Goal: Check status: Check status

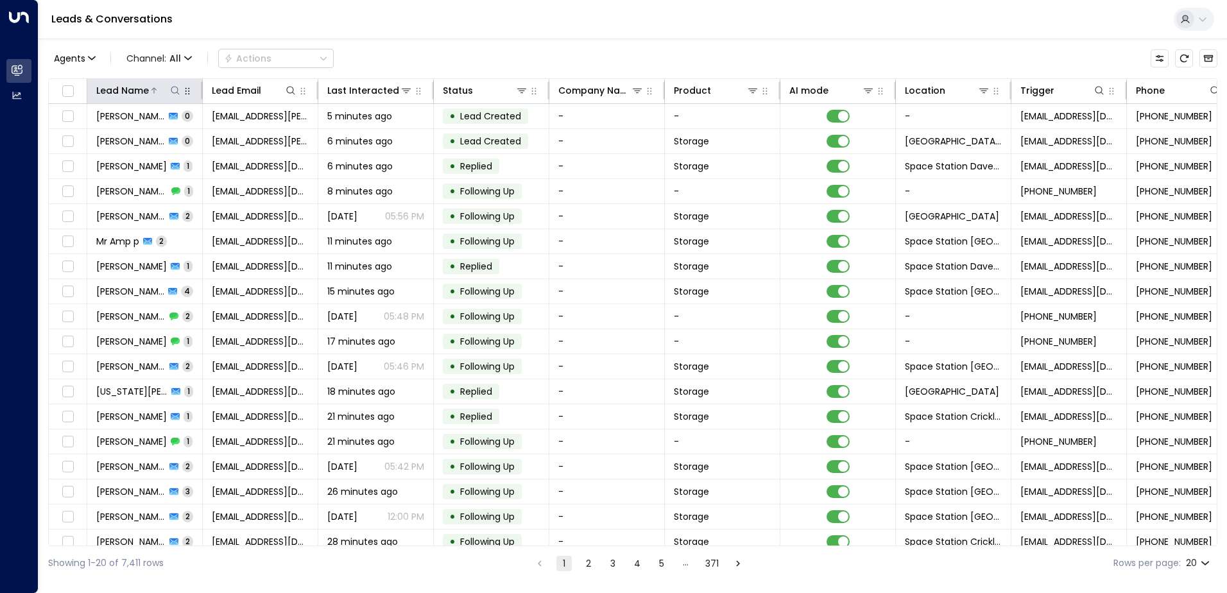
click at [173, 87] on icon at bounding box center [175, 90] width 8 height 8
type input "*********"
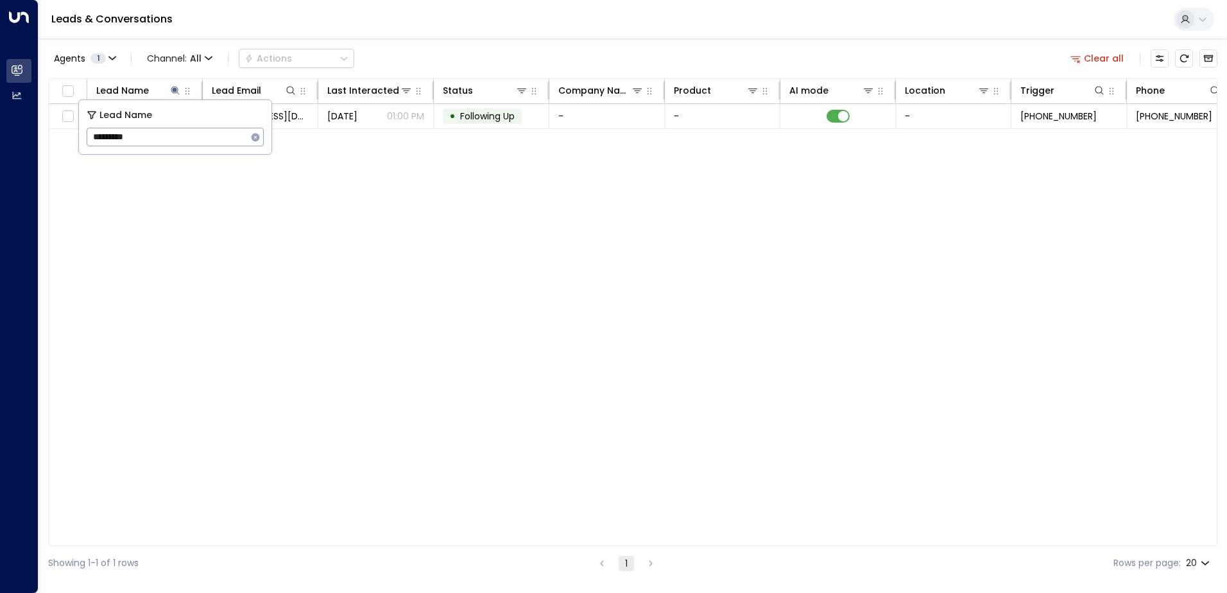
click at [417, 180] on div "Lead Name Lead Email Last Interacted Status Company Name Product AI mode Locati…" at bounding box center [632, 312] width 1169 height 468
click at [1110, 51] on button "Clear all" at bounding box center [1098, 58] width 64 height 18
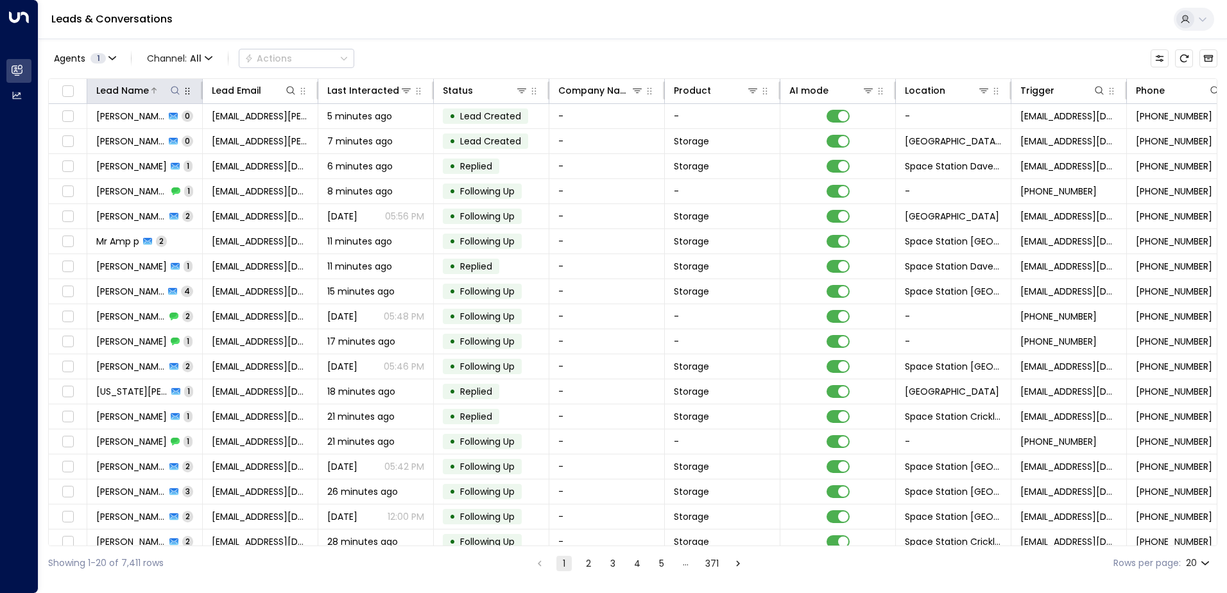
click at [177, 88] on icon at bounding box center [175, 90] width 10 height 10
type input "*********"
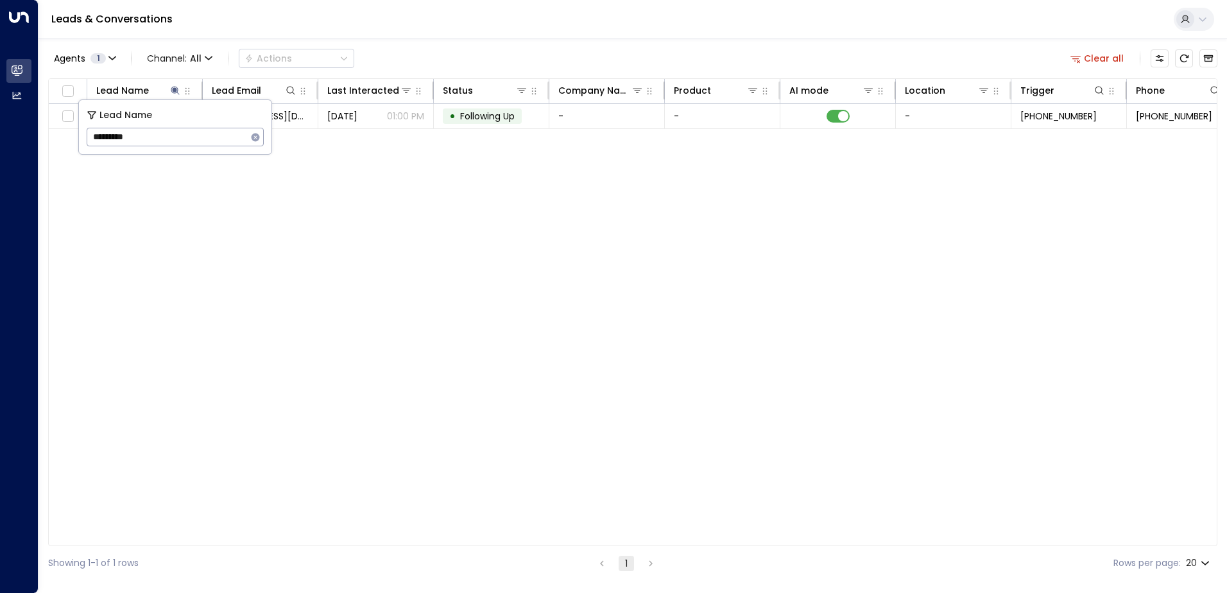
click at [339, 239] on div "Lead Name Lead Email Last Interacted Status Company Name Product AI mode Locati…" at bounding box center [632, 312] width 1169 height 468
click at [1211, 60] on icon "Archived Leads" at bounding box center [1209, 58] width 10 height 10
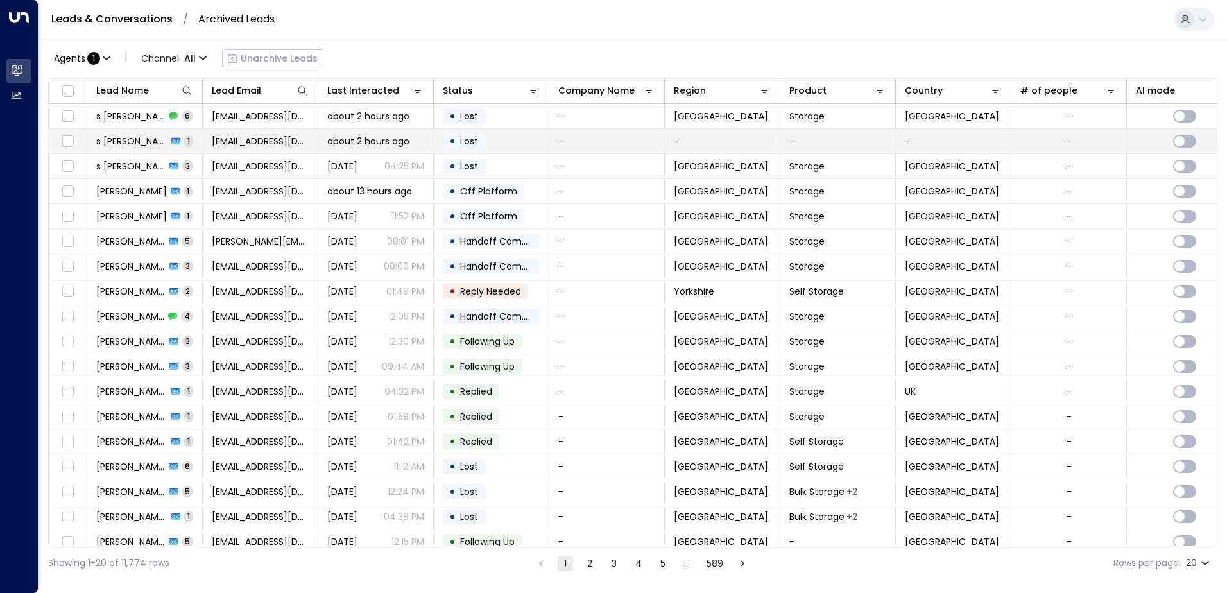
click at [353, 130] on td "about 2 hours ago" at bounding box center [376, 141] width 116 height 24
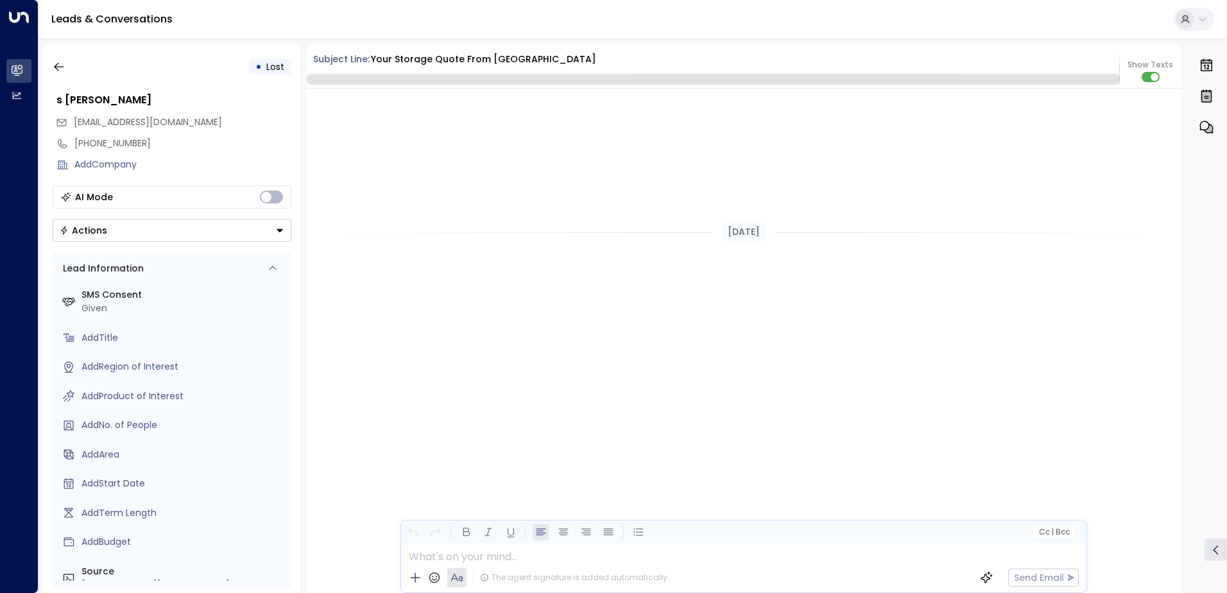
scroll to position [485, 0]
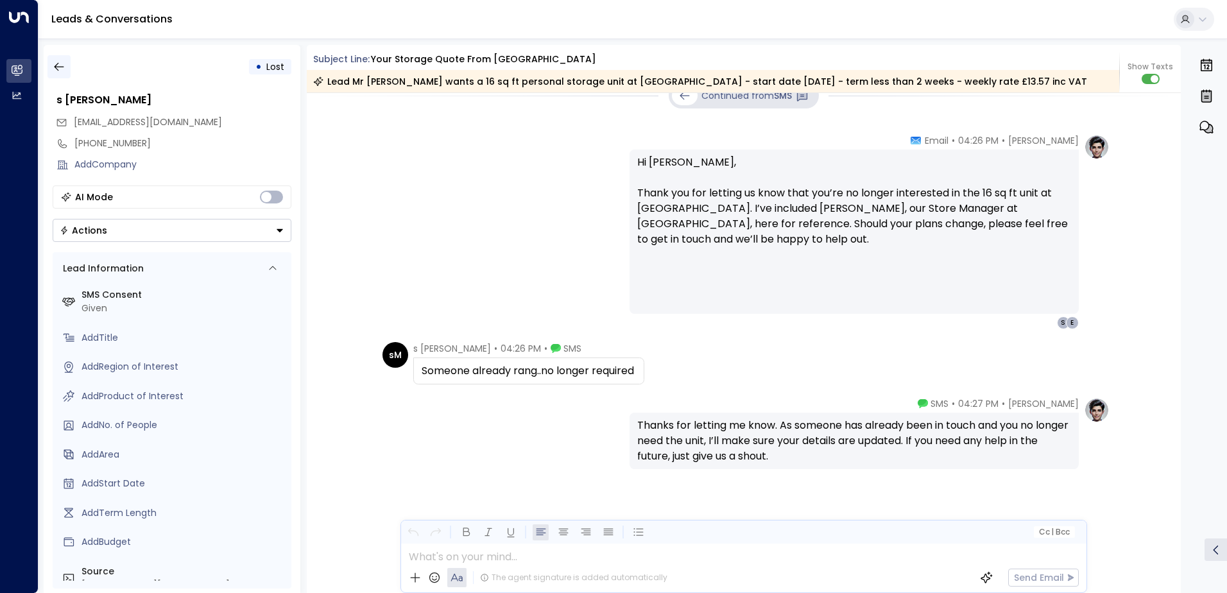
click at [67, 71] on button "button" at bounding box center [58, 66] width 23 height 23
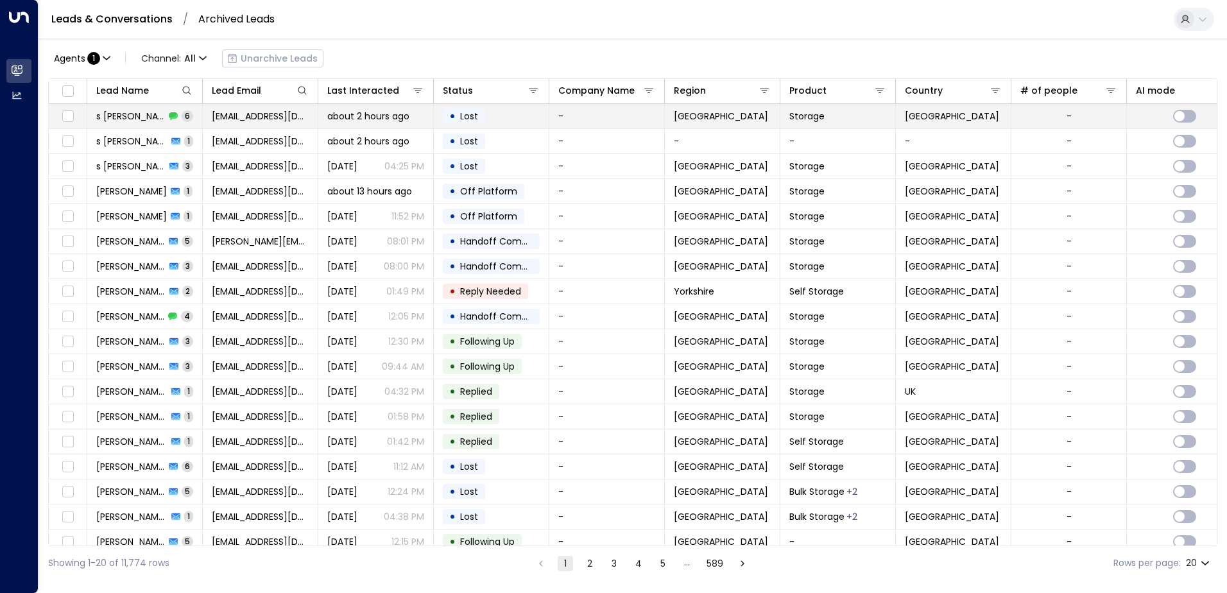
click at [311, 116] on td "[EMAIL_ADDRESS][DOMAIN_NAME]" at bounding box center [261, 116] width 116 height 24
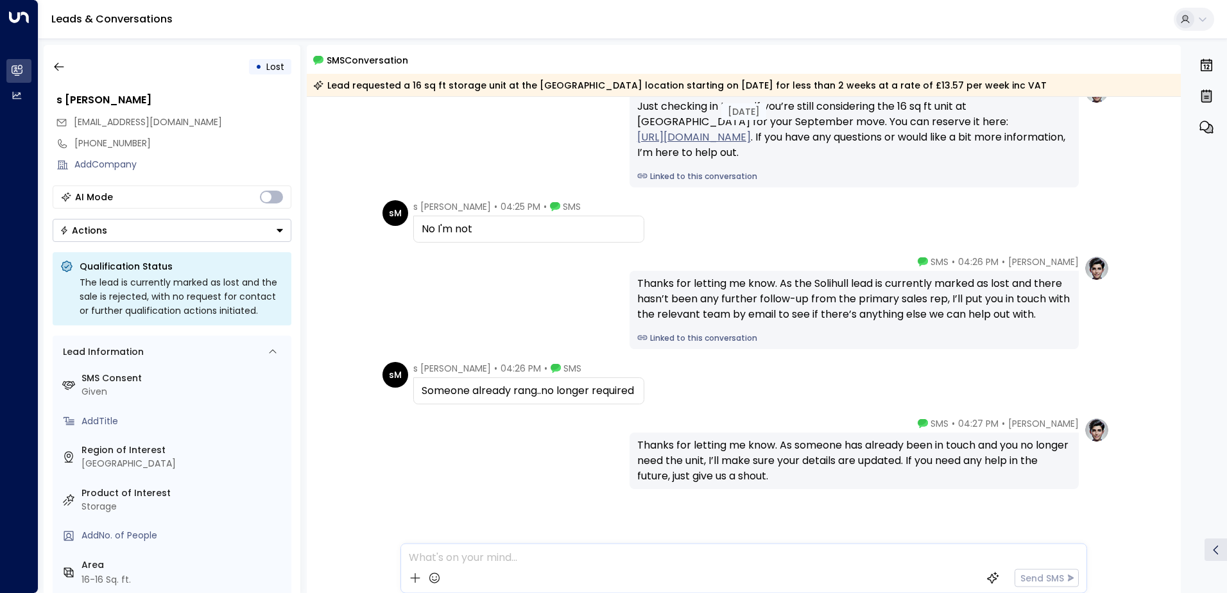
scroll to position [290, 0]
